Goal: Information Seeking & Learning: Find specific fact

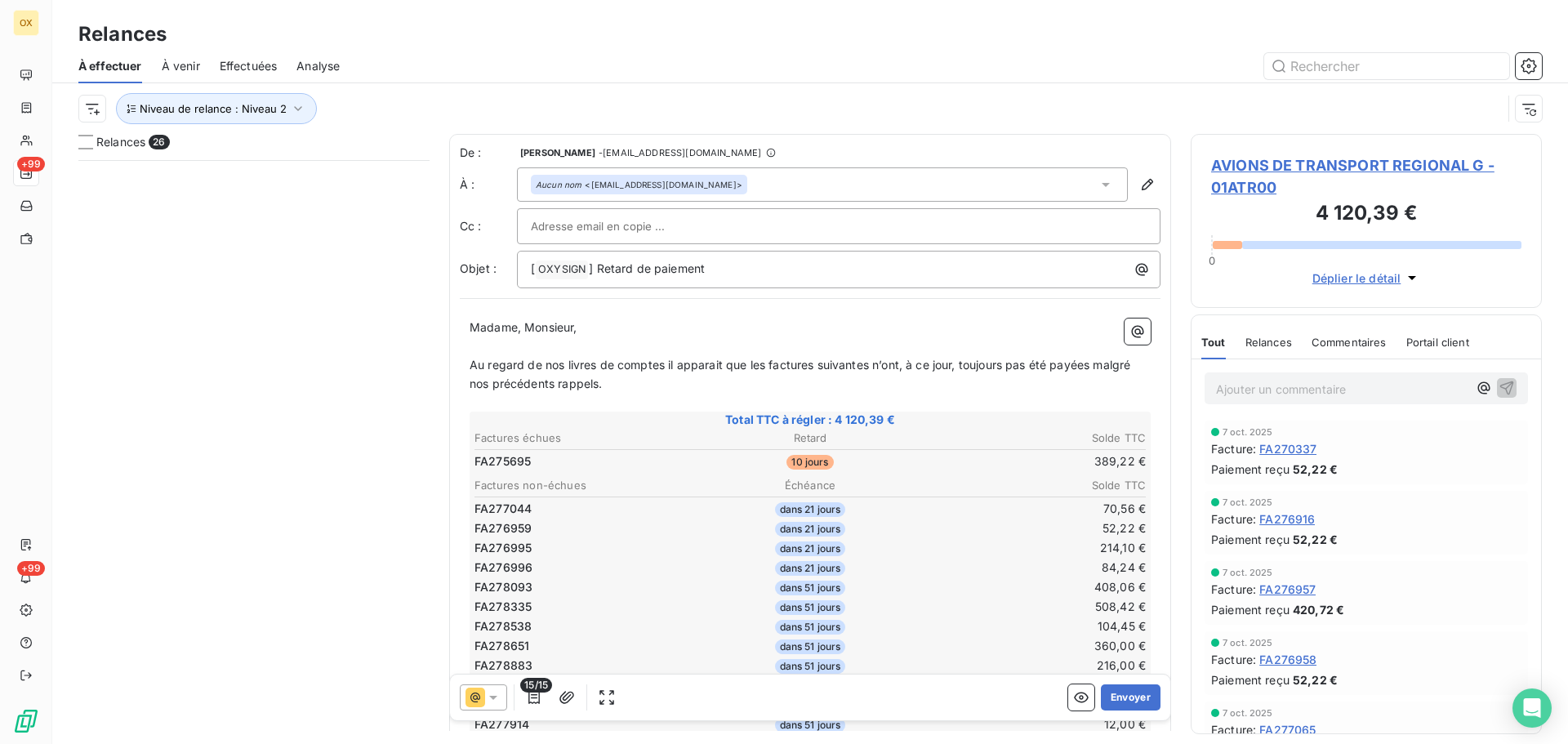
scroll to position [572, 339]
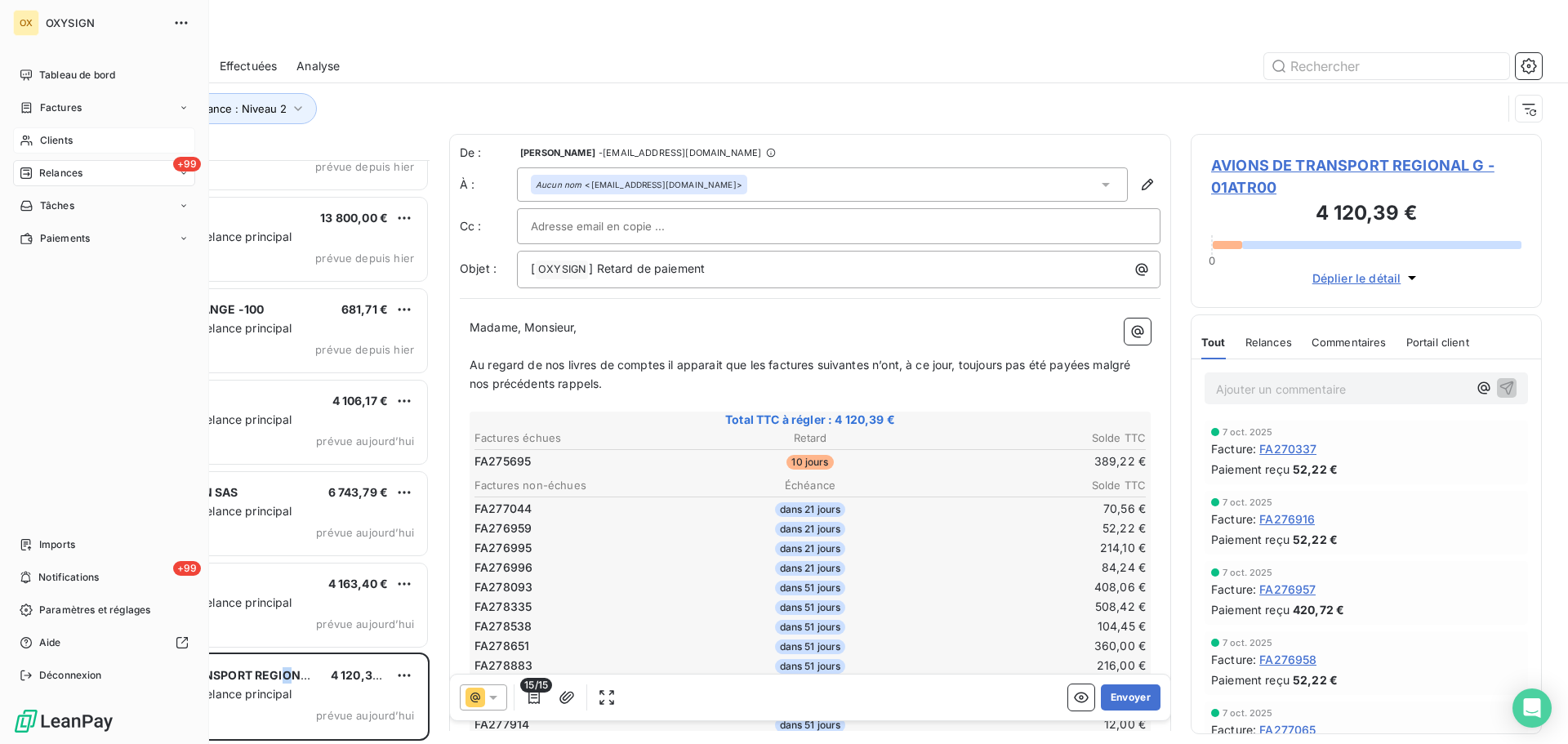
click at [47, 139] on span "Clients" at bounding box center [56, 139] width 32 height 14
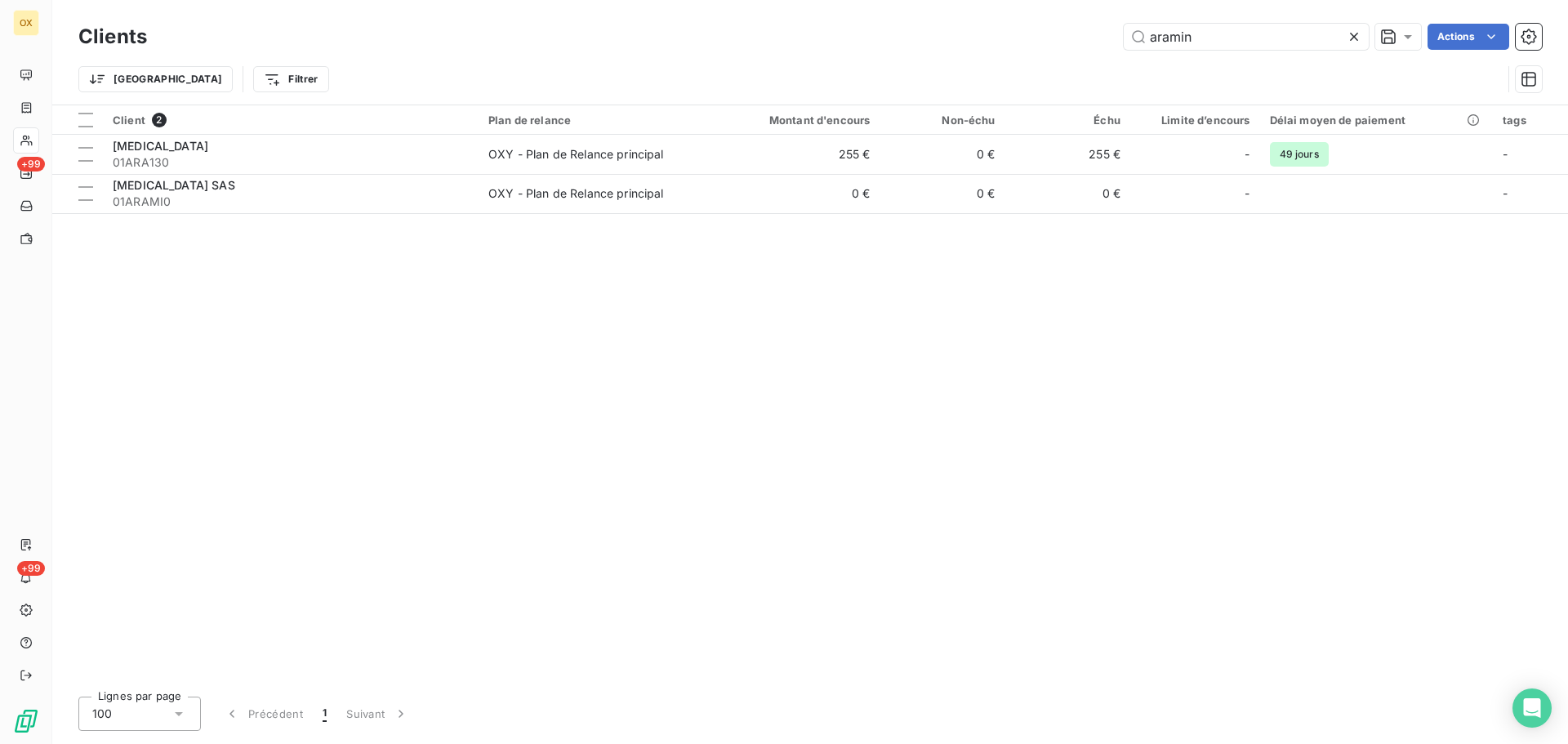
drag, startPoint x: 1240, startPoint y: 35, endPoint x: 1071, endPoint y: 33, distance: 169.0
click at [1073, 36] on div "aramin Actions" at bounding box center [854, 36] width 1375 height 26
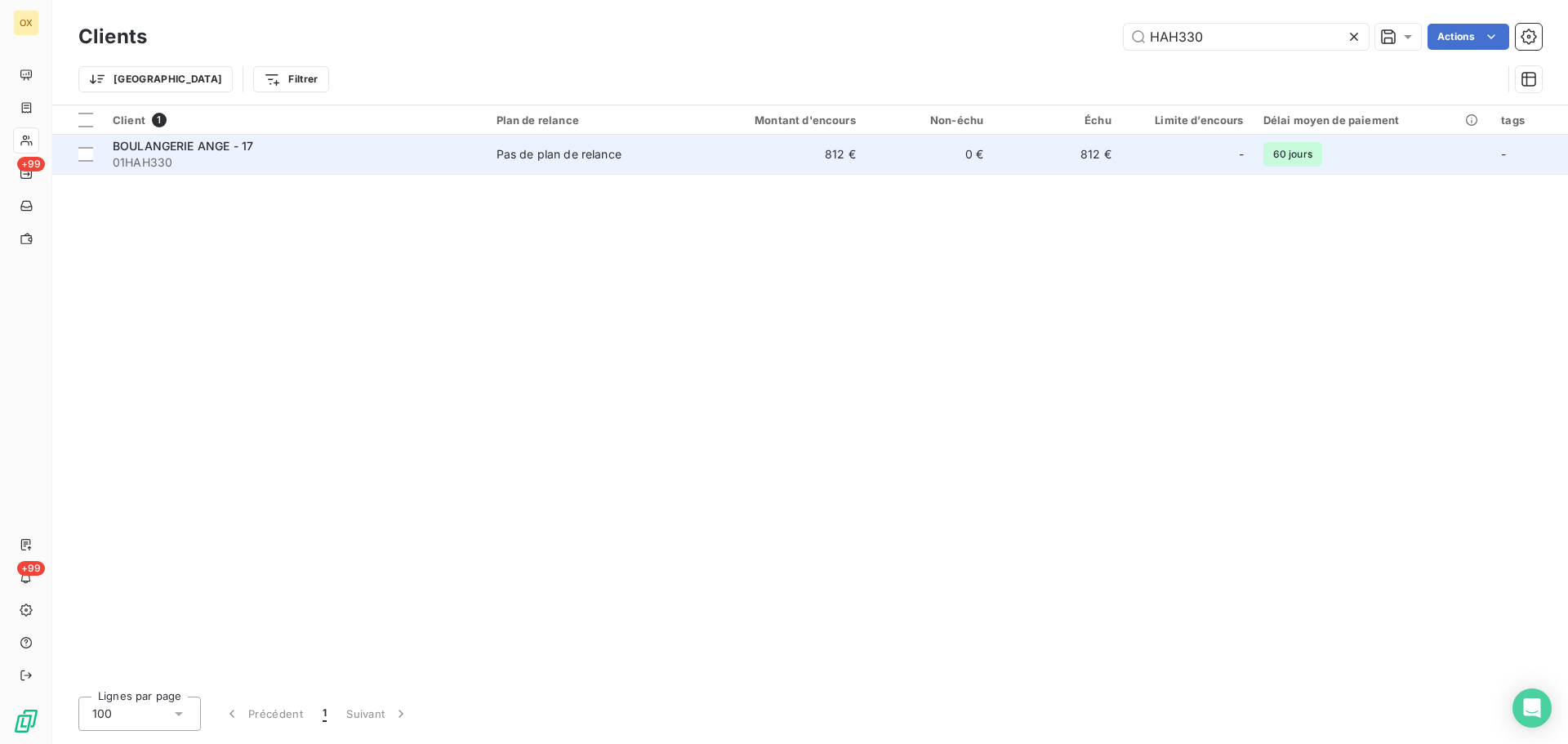
type input "HAH330"
click at [207, 151] on span "BOULANGERIE ANGE - 17" at bounding box center [182, 145] width 140 height 14
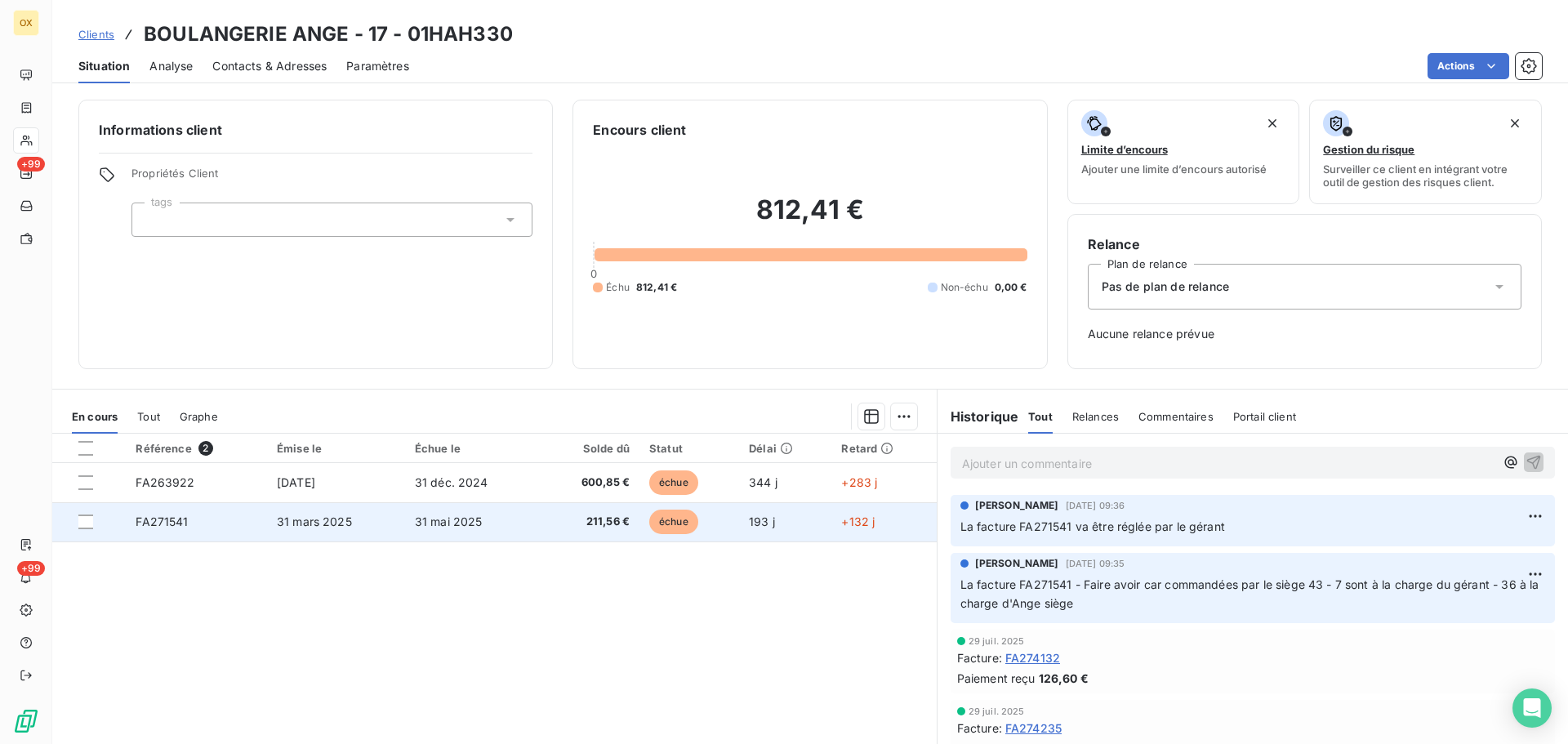
click at [594, 527] on span "211,56 €" at bounding box center [589, 521] width 79 height 16
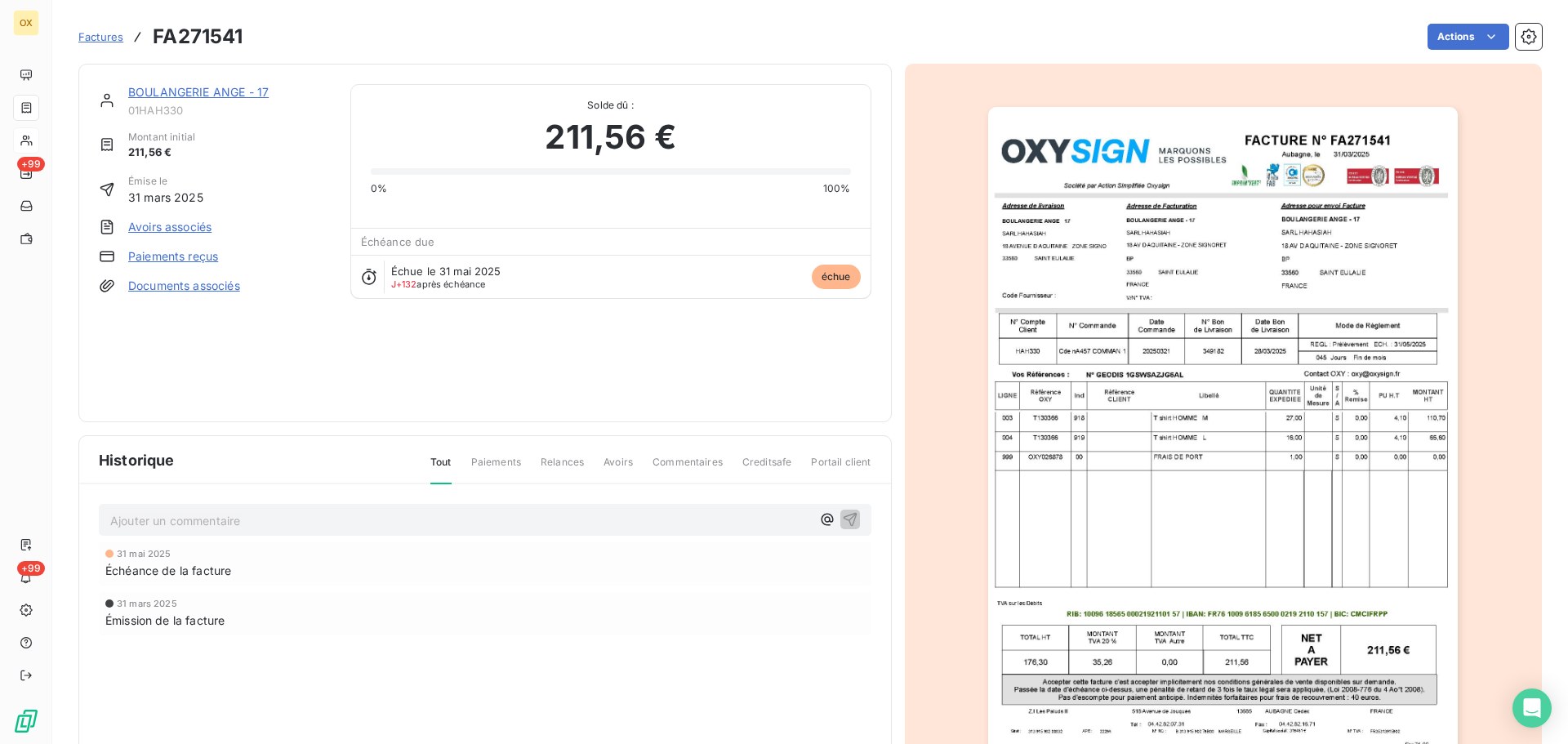
click at [1144, 406] on img "button" at bounding box center [1223, 439] width 470 height 665
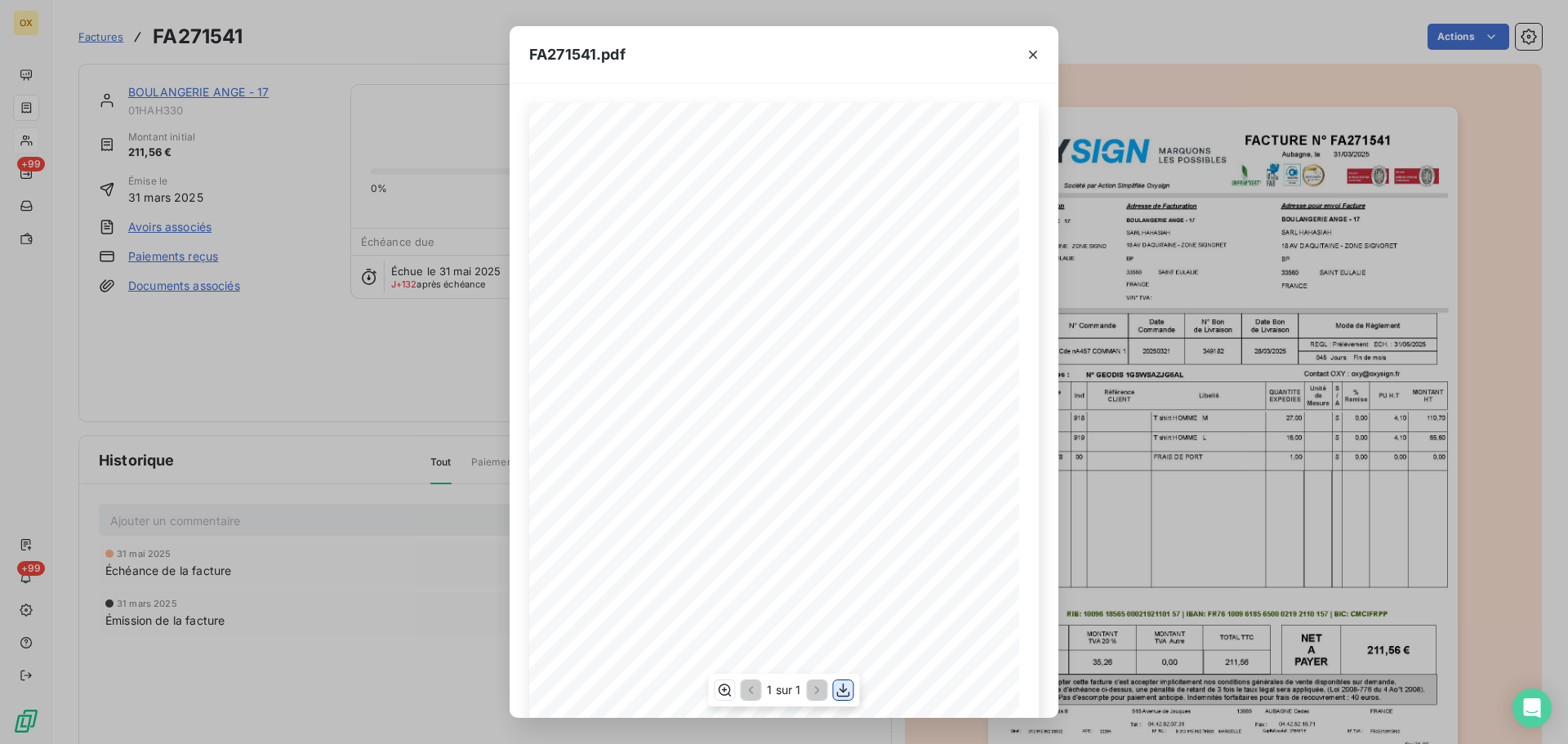
click at [846, 691] on icon "button" at bounding box center [843, 691] width 13 height 14
click at [1036, 50] on icon "button" at bounding box center [1032, 54] width 16 height 16
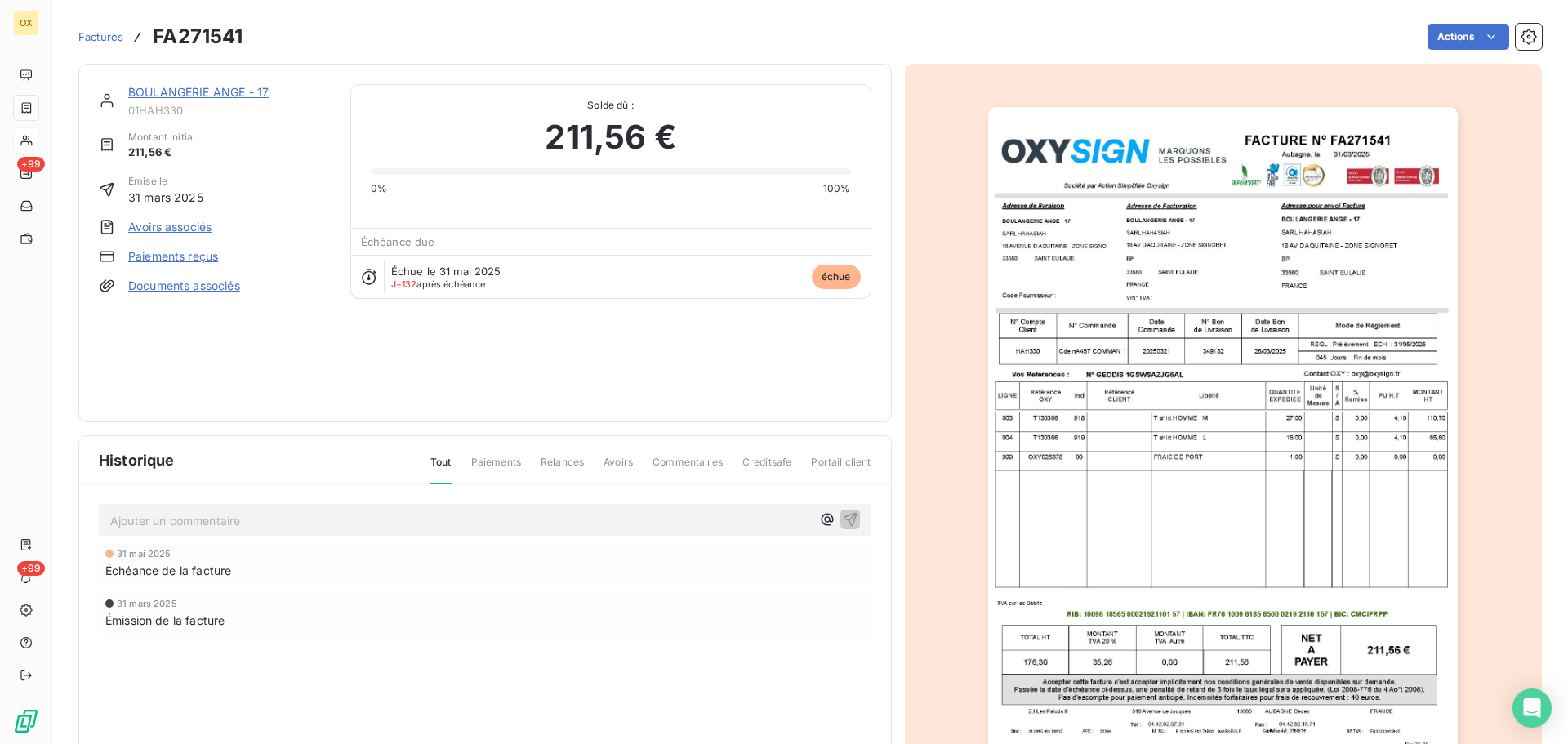
click at [214, 93] on link "BOULANGERIE ANGE - 17" at bounding box center [198, 92] width 140 height 14
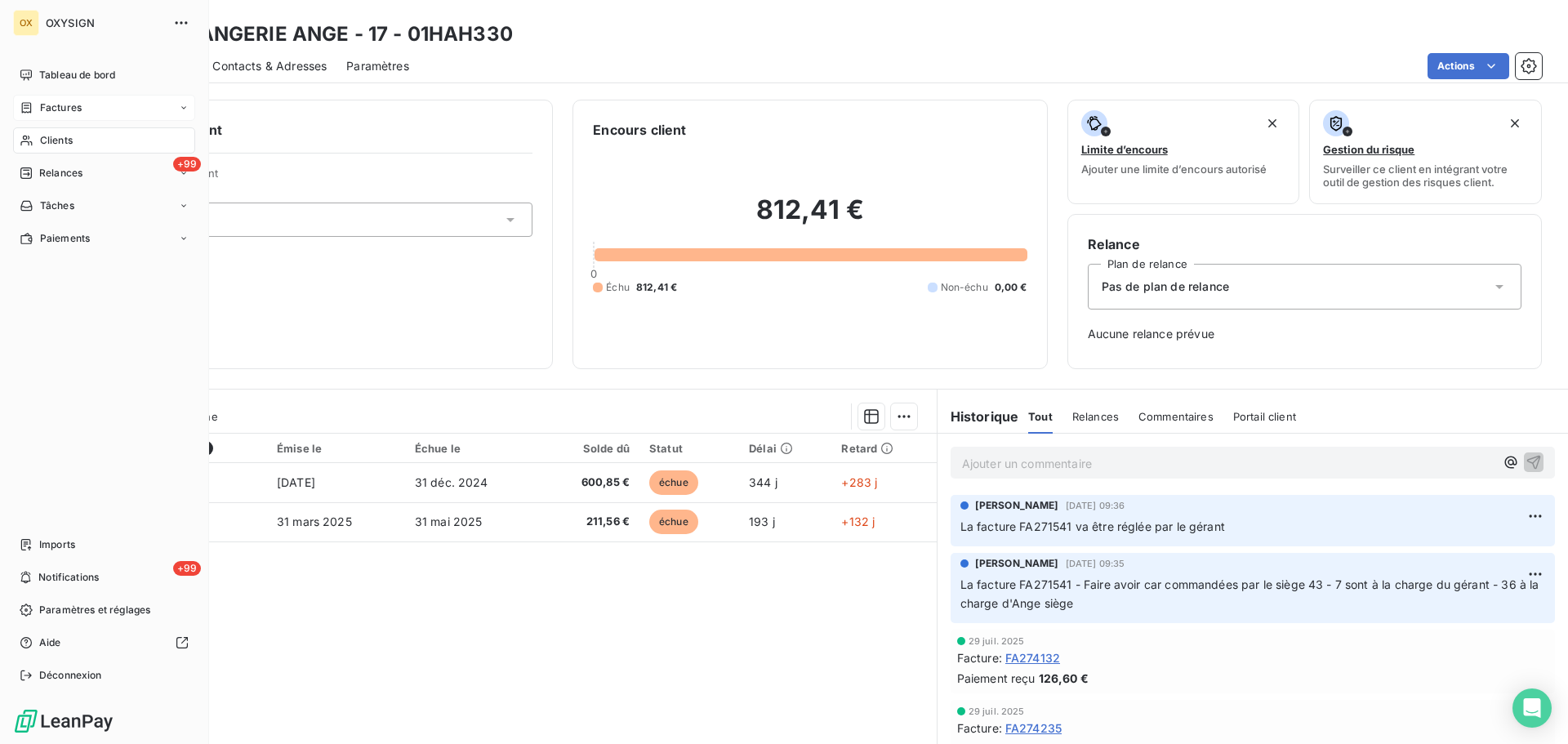
drag, startPoint x: 50, startPoint y: 139, endPoint x: 118, endPoint y: 111, distance: 73.5
click at [50, 138] on span "Clients" at bounding box center [56, 139] width 32 height 14
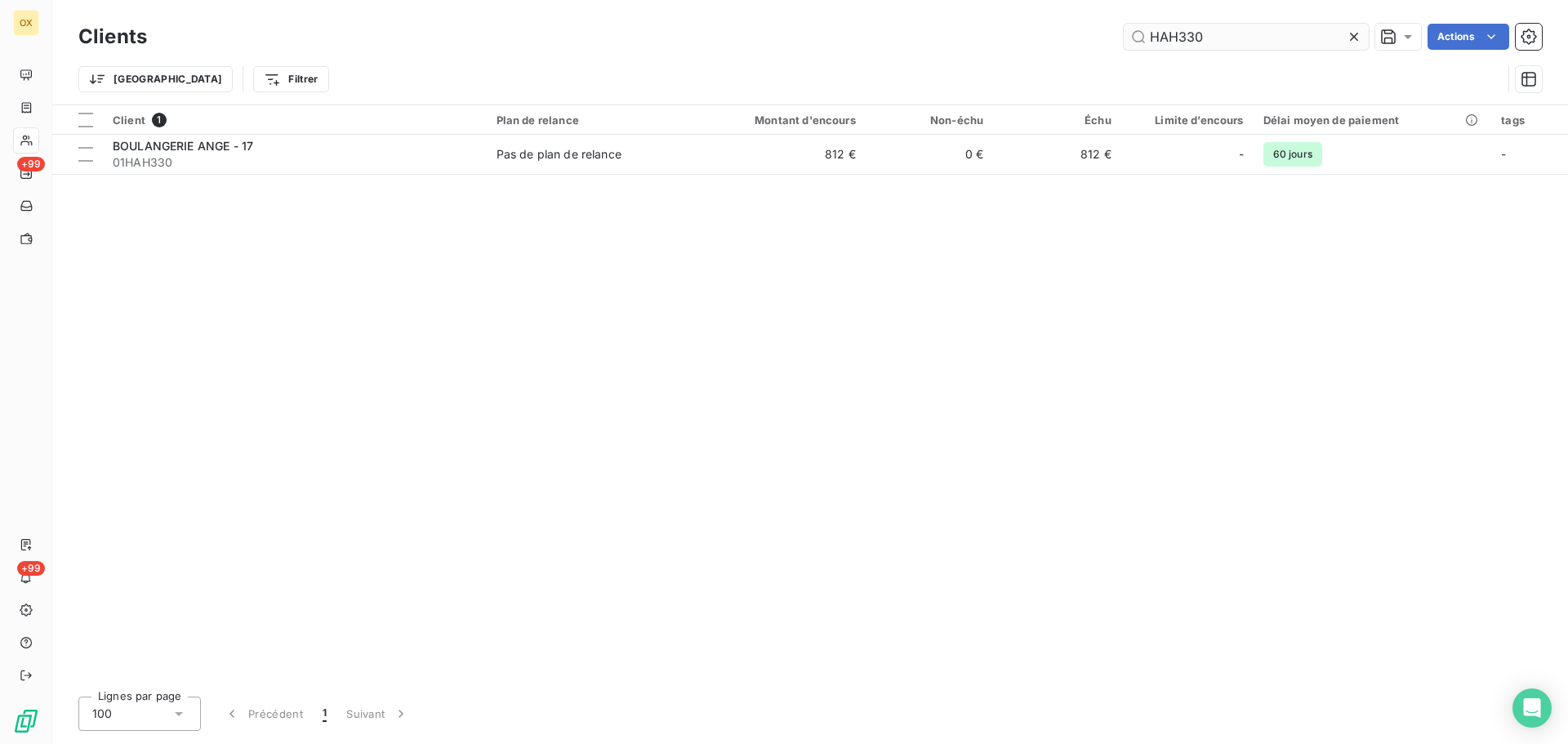
drag, startPoint x: 1220, startPoint y: 33, endPoint x: 1141, endPoint y: 42, distance: 79.5
click at [1143, 43] on input "HAH330" at bounding box center [1246, 36] width 245 height 26
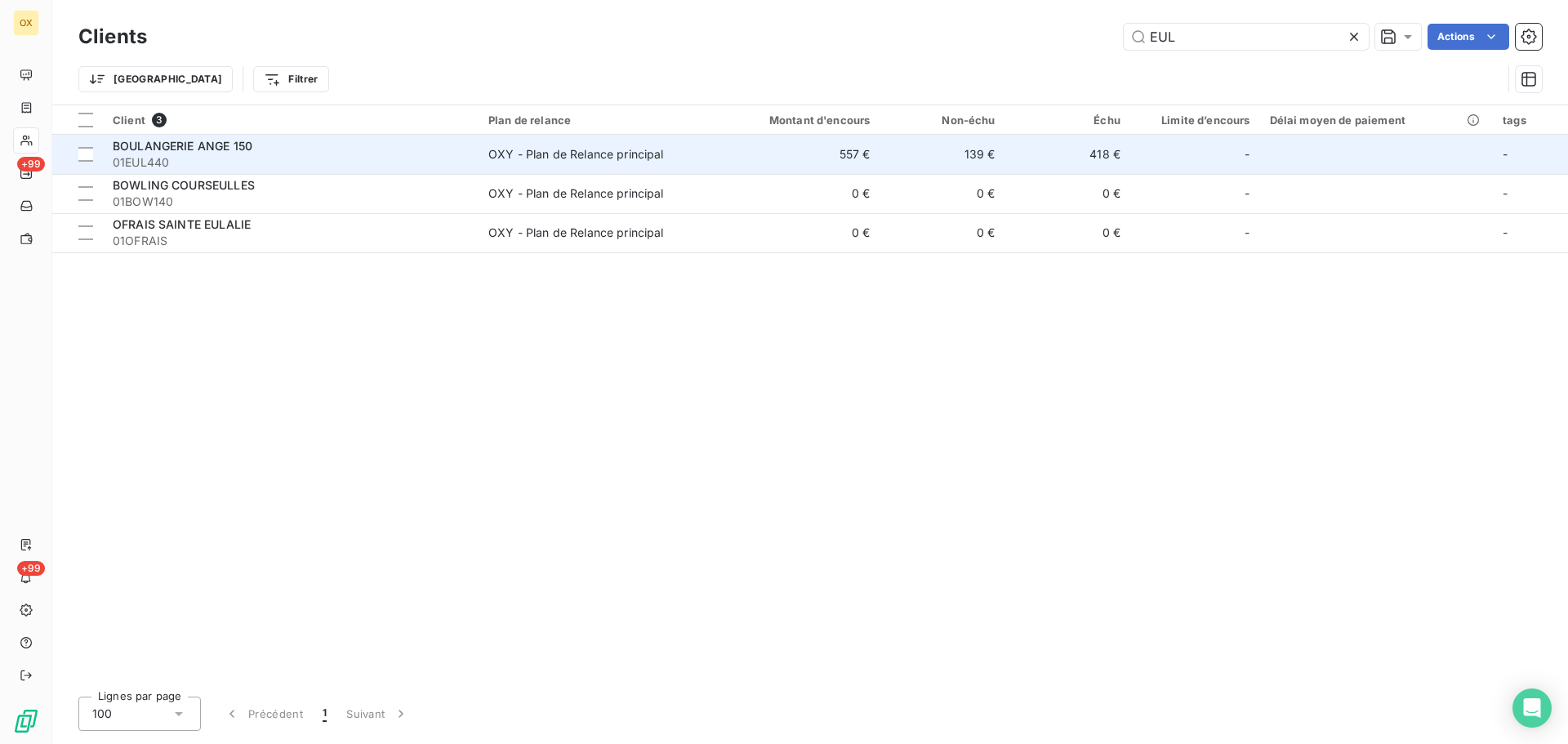
type input "EUL"
click at [984, 158] on td "139 €" at bounding box center [942, 154] width 125 height 39
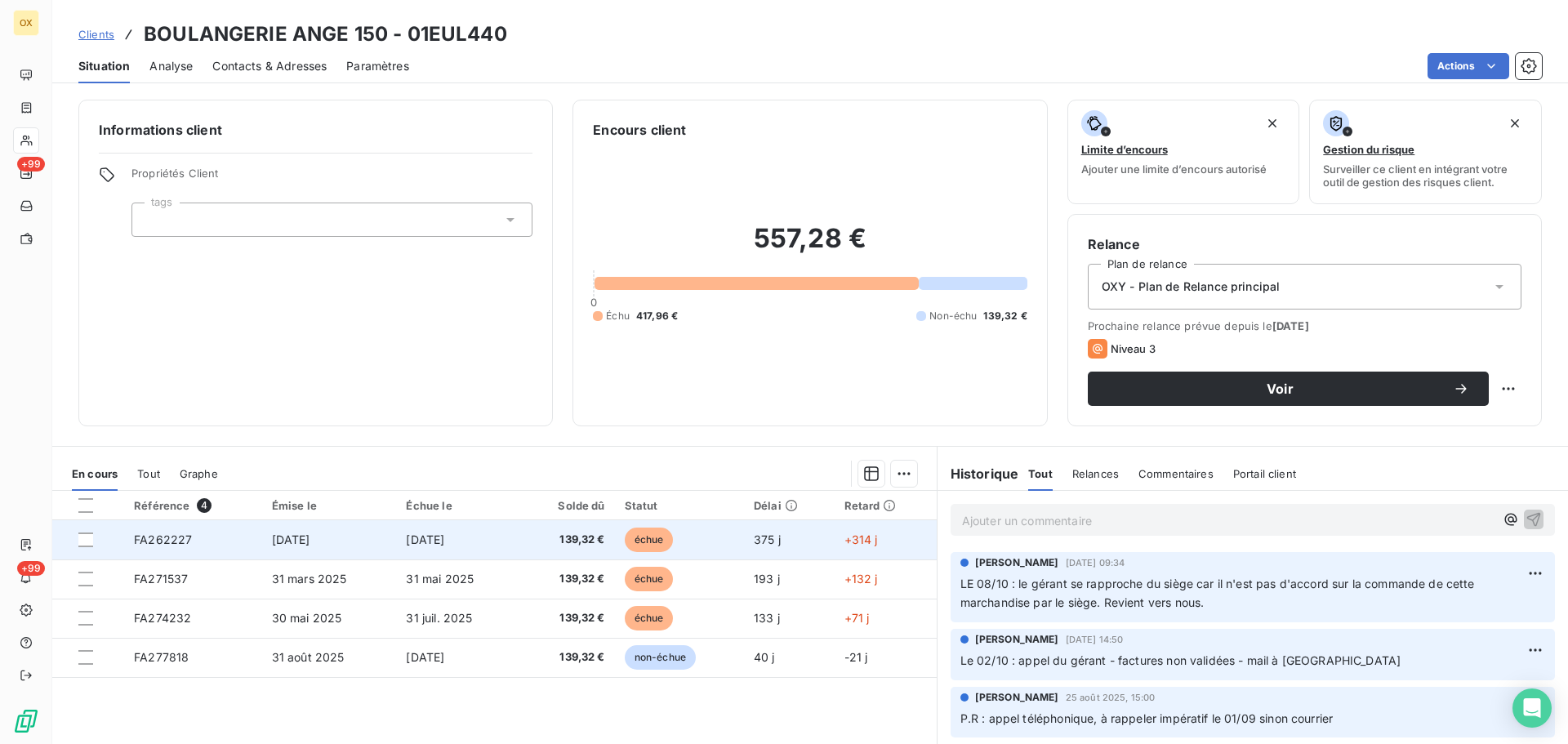
click at [444, 536] on span "[DATE]" at bounding box center [425, 540] width 38 height 14
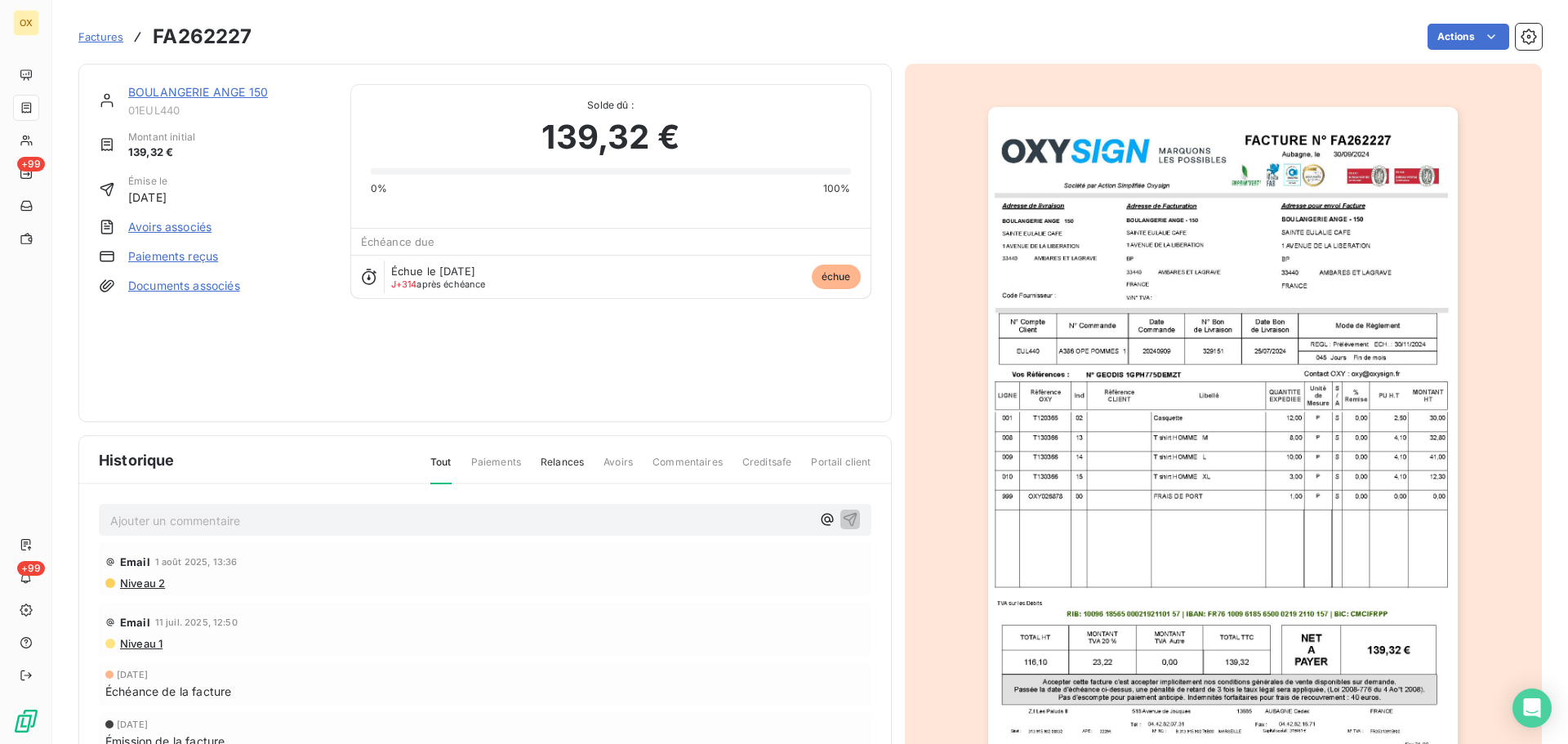
click at [1207, 274] on img "button" at bounding box center [1223, 439] width 470 height 665
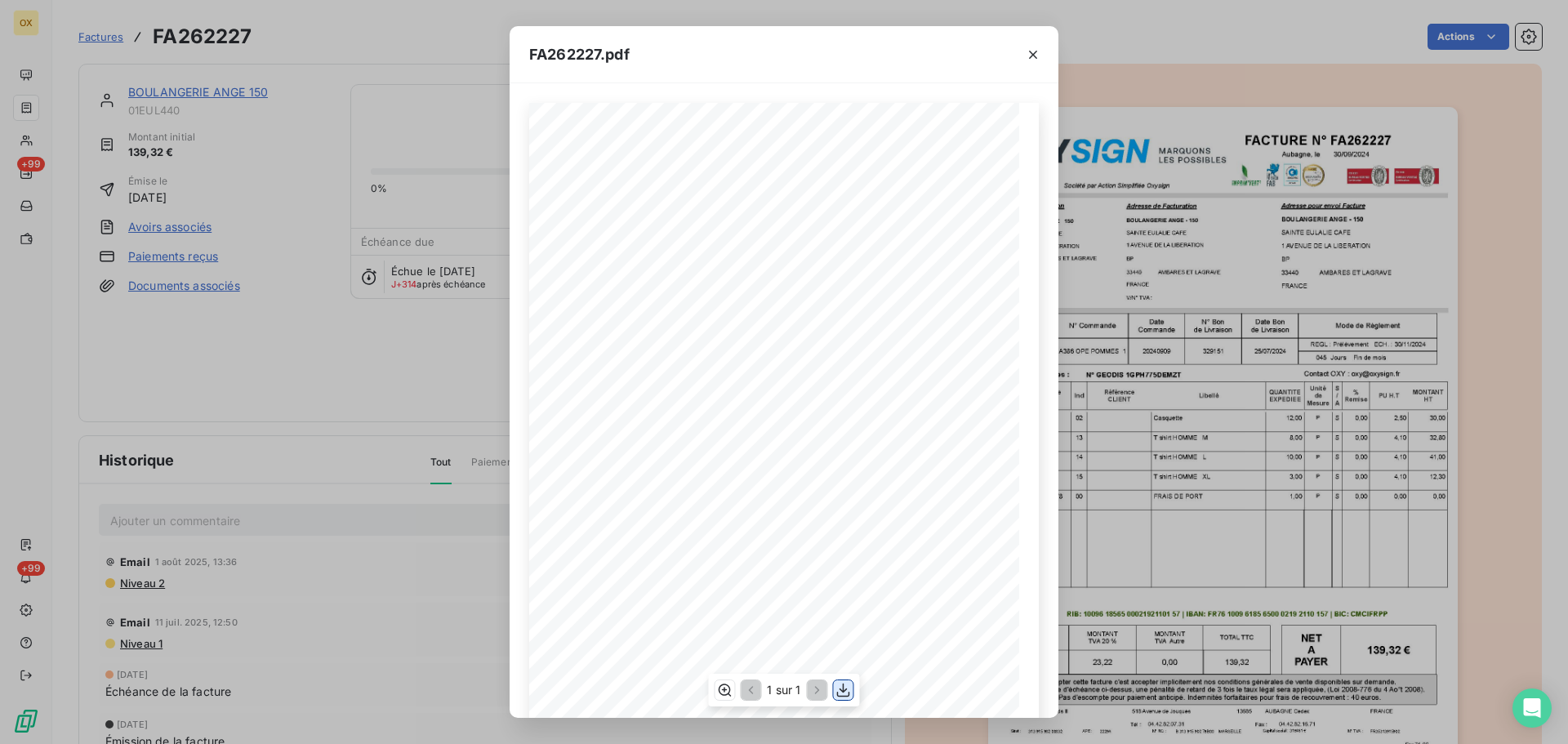
click at [839, 686] on icon "button" at bounding box center [843, 690] width 16 height 16
click at [1026, 53] on icon "button" at bounding box center [1032, 54] width 16 height 16
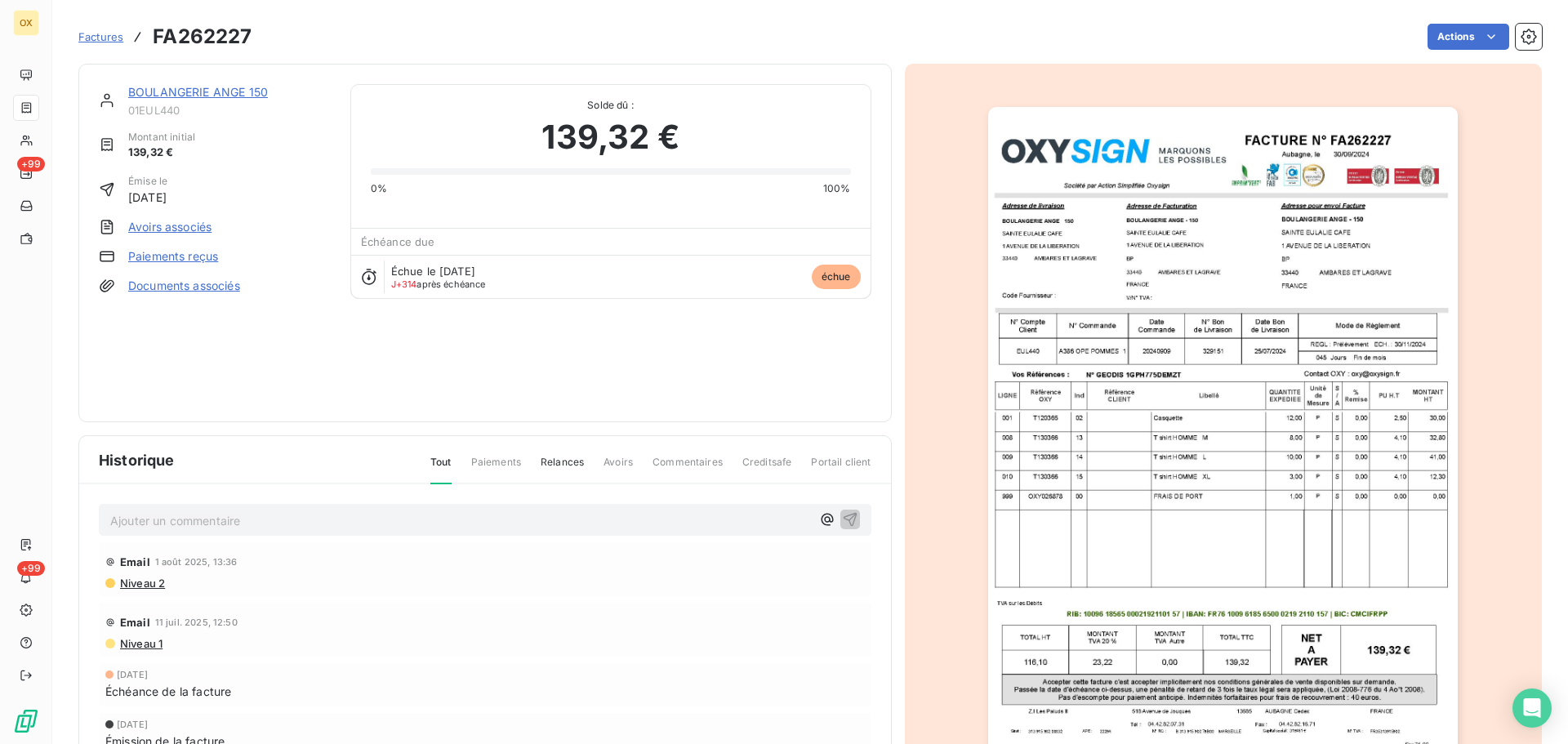
click at [234, 93] on link "BOULANGERIE ANGE 150" at bounding box center [198, 92] width 139 height 14
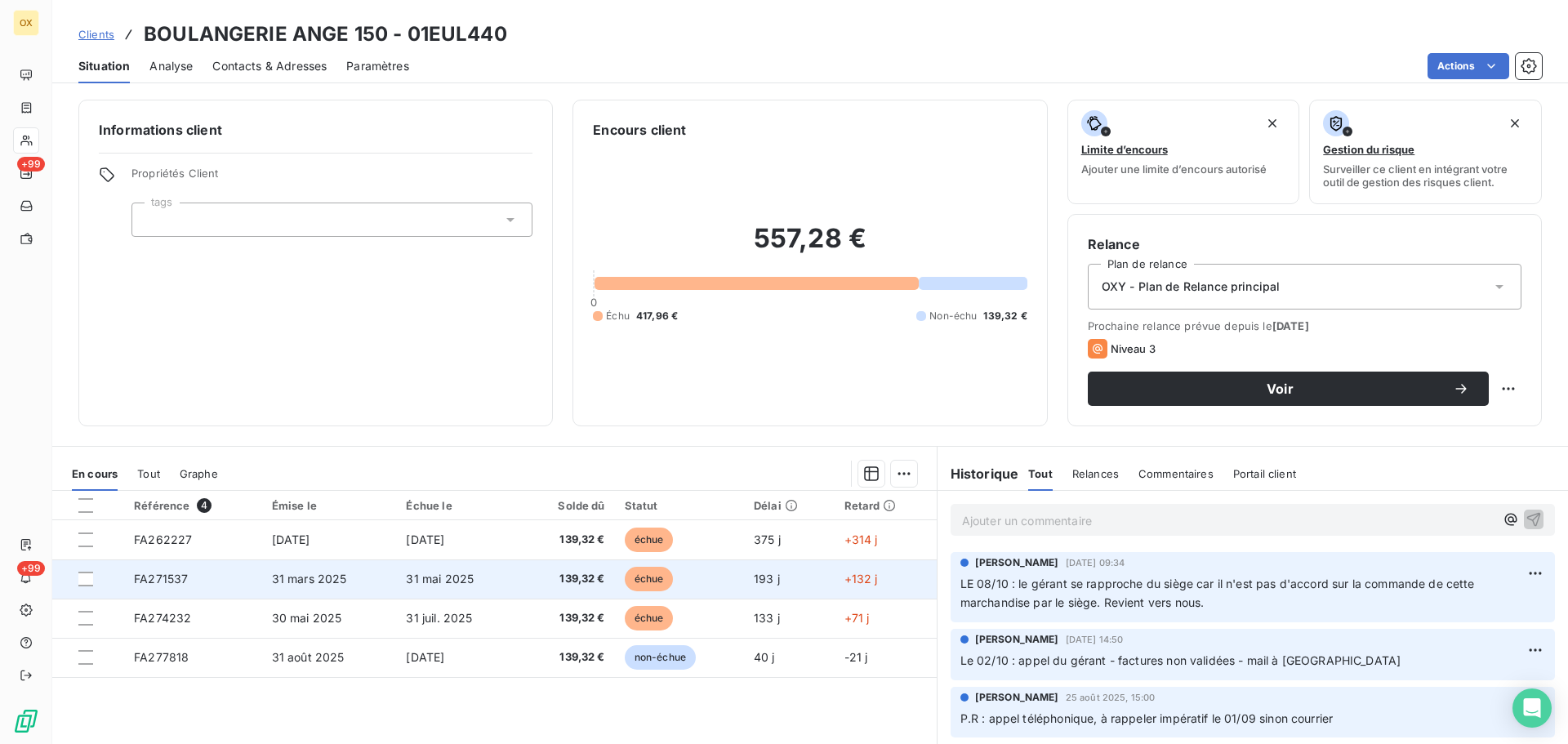
click at [439, 570] on td "31 mai 2025" at bounding box center [458, 579] width 124 height 39
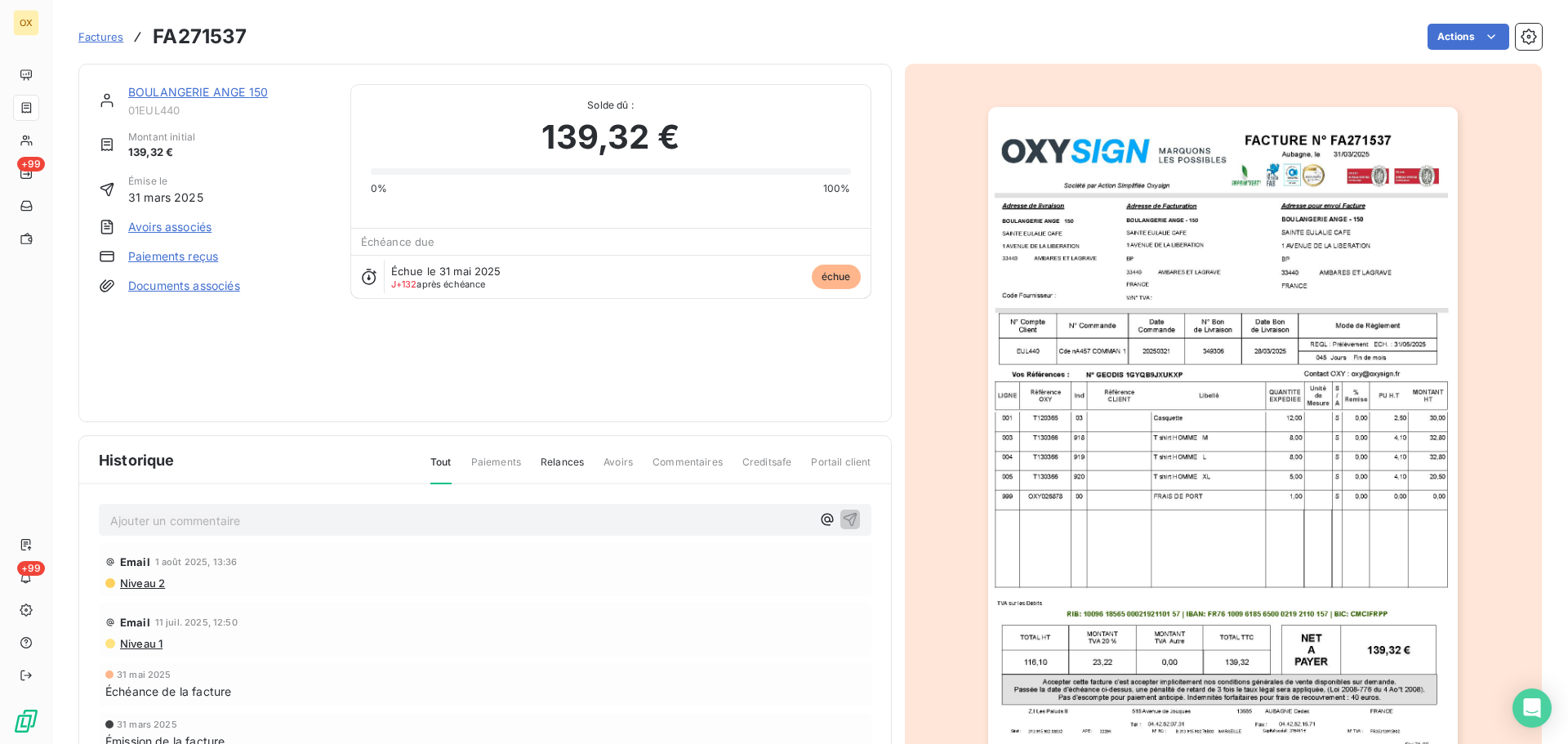
click at [1095, 416] on img "button" at bounding box center [1223, 439] width 470 height 665
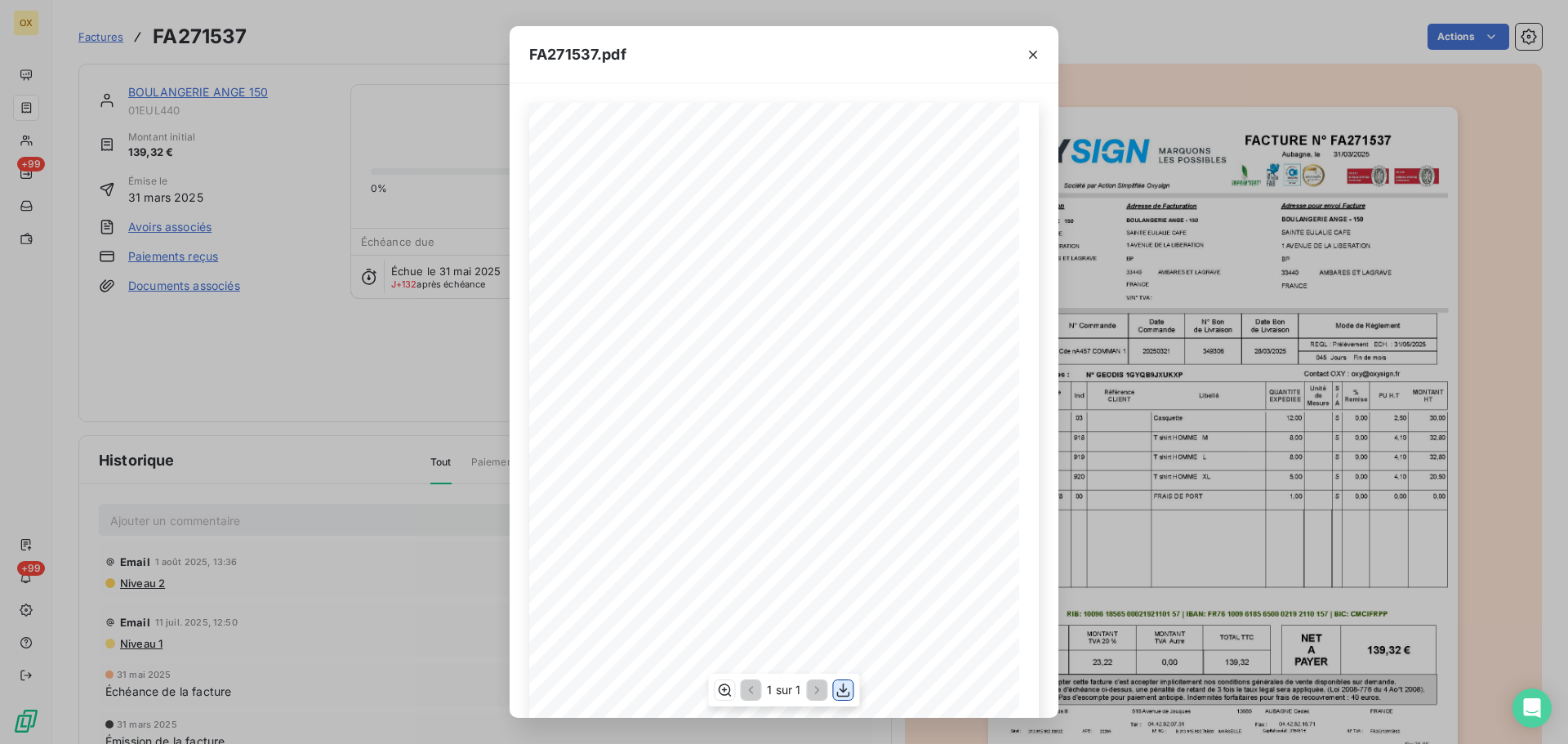
click at [844, 688] on icon "button" at bounding box center [843, 690] width 16 height 16
click at [1034, 62] on icon "button" at bounding box center [1032, 54] width 16 height 16
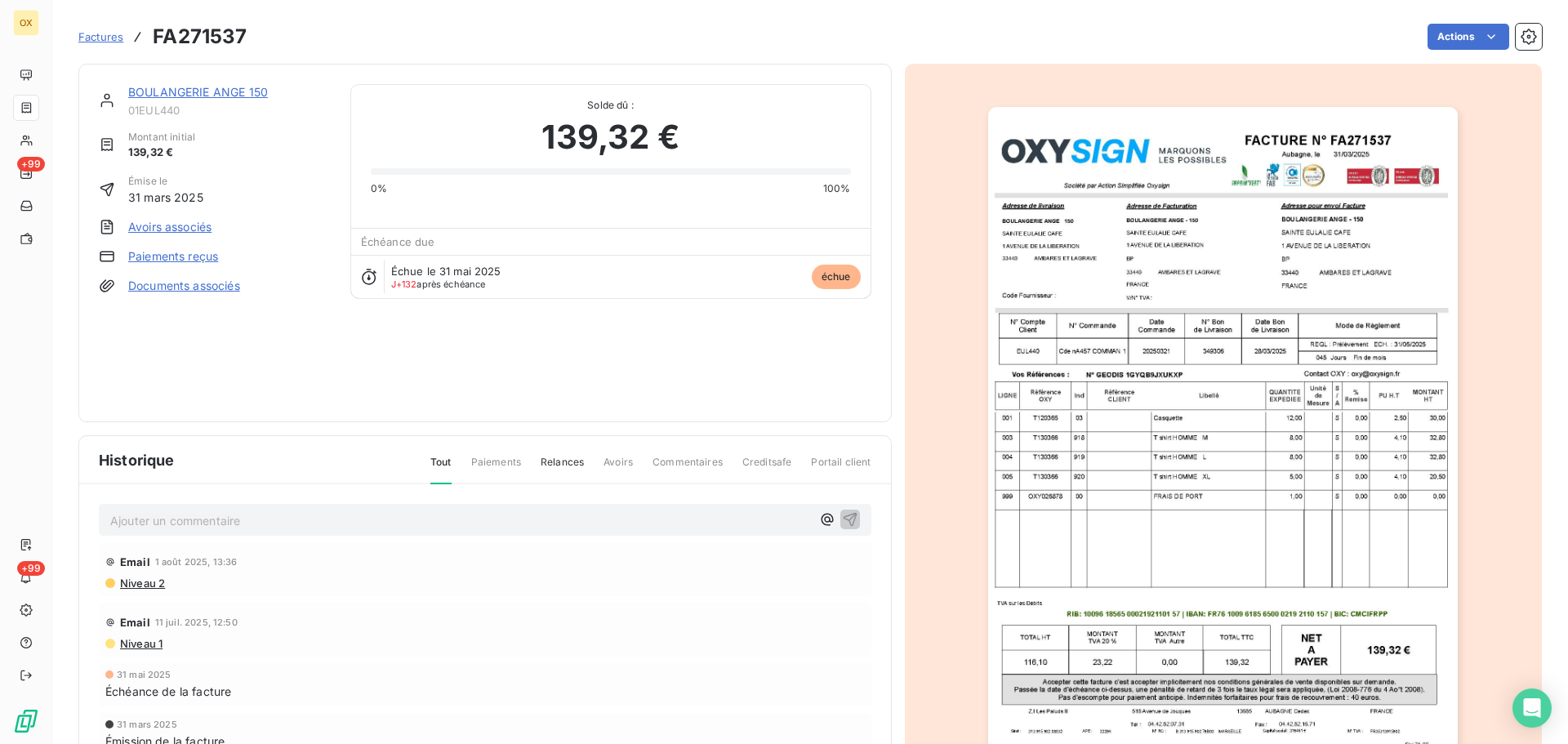
click at [256, 96] on link "BOULANGERIE ANGE 150" at bounding box center [198, 92] width 139 height 14
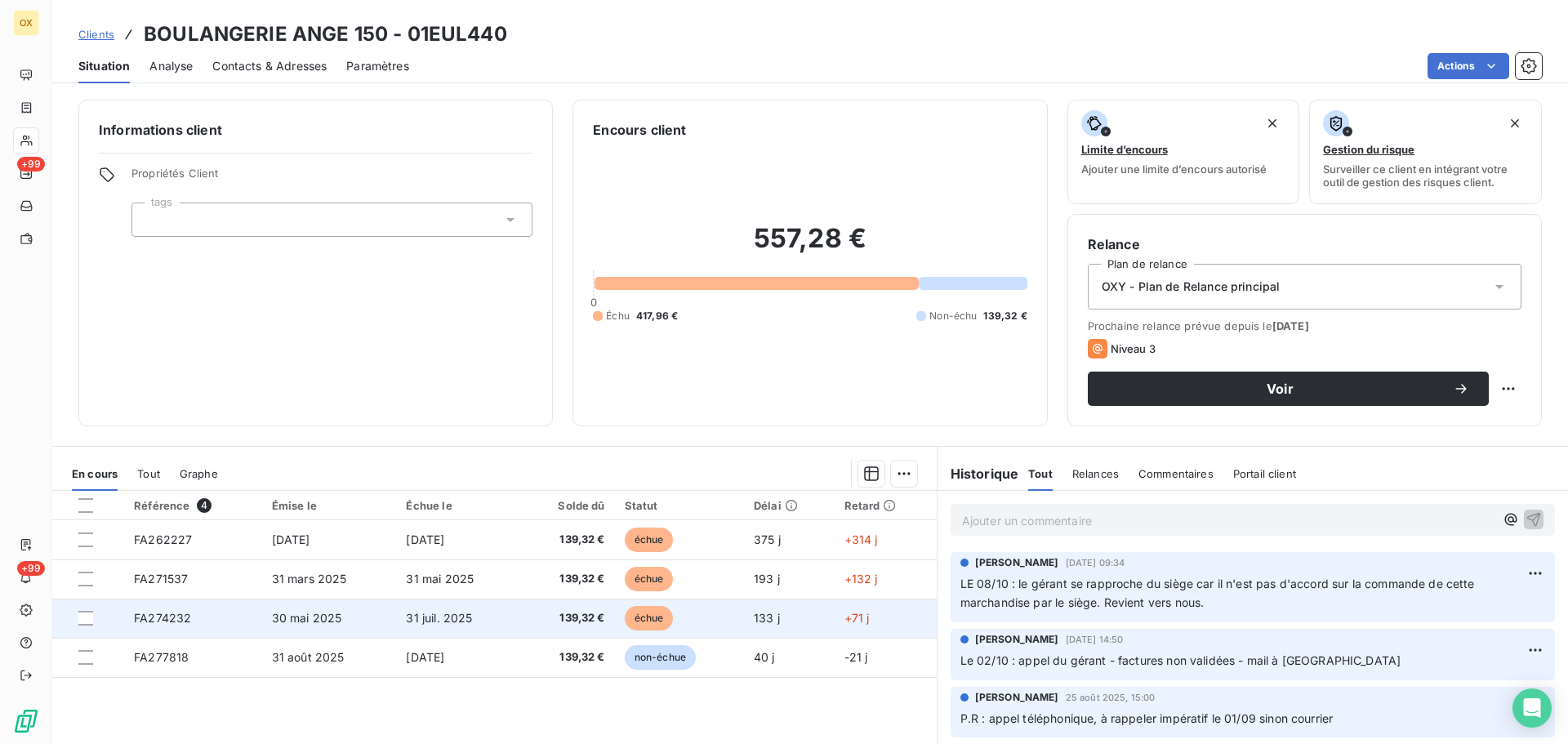
click at [356, 628] on td "30 mai 2025" at bounding box center [328, 618] width 135 height 39
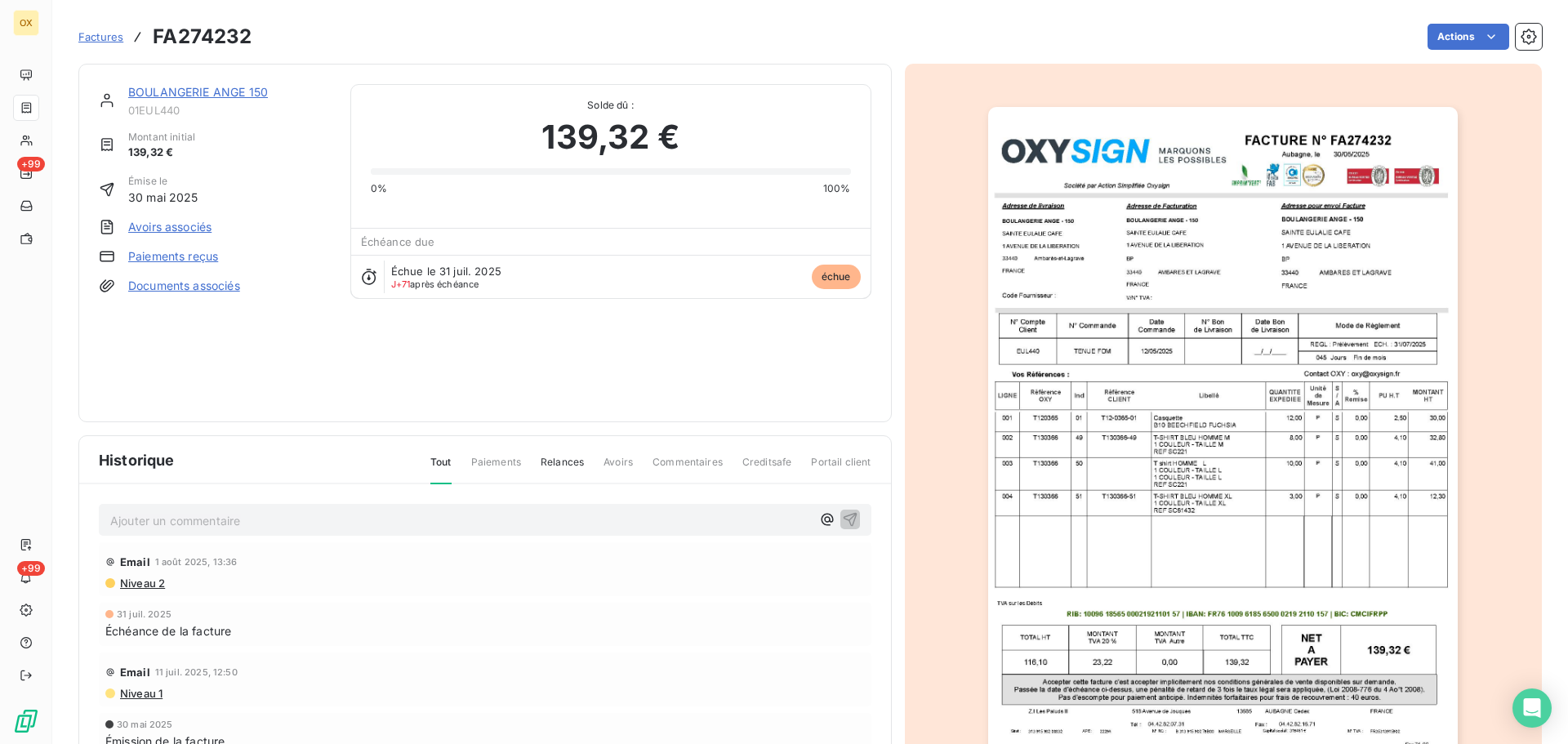
click at [1124, 336] on img "button" at bounding box center [1223, 439] width 470 height 665
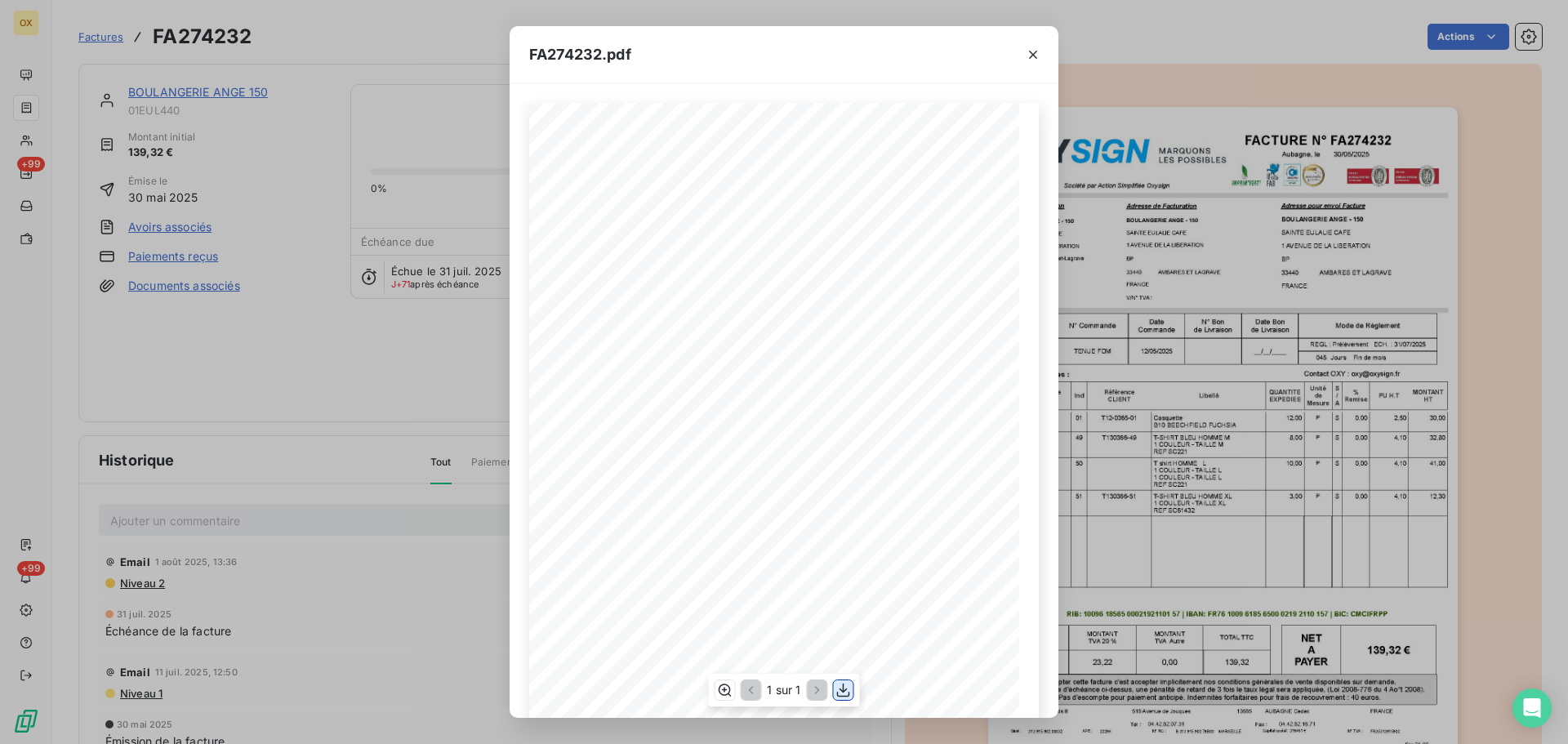
click at [842, 689] on icon "button" at bounding box center [843, 690] width 16 height 16
click at [1164, 75] on div "FA274232.pdf FACTURE N° Aubagne, [GEOGRAPHIC_DATA] [DATE] FA274232 Société par …" at bounding box center [784, 372] width 1568 height 744
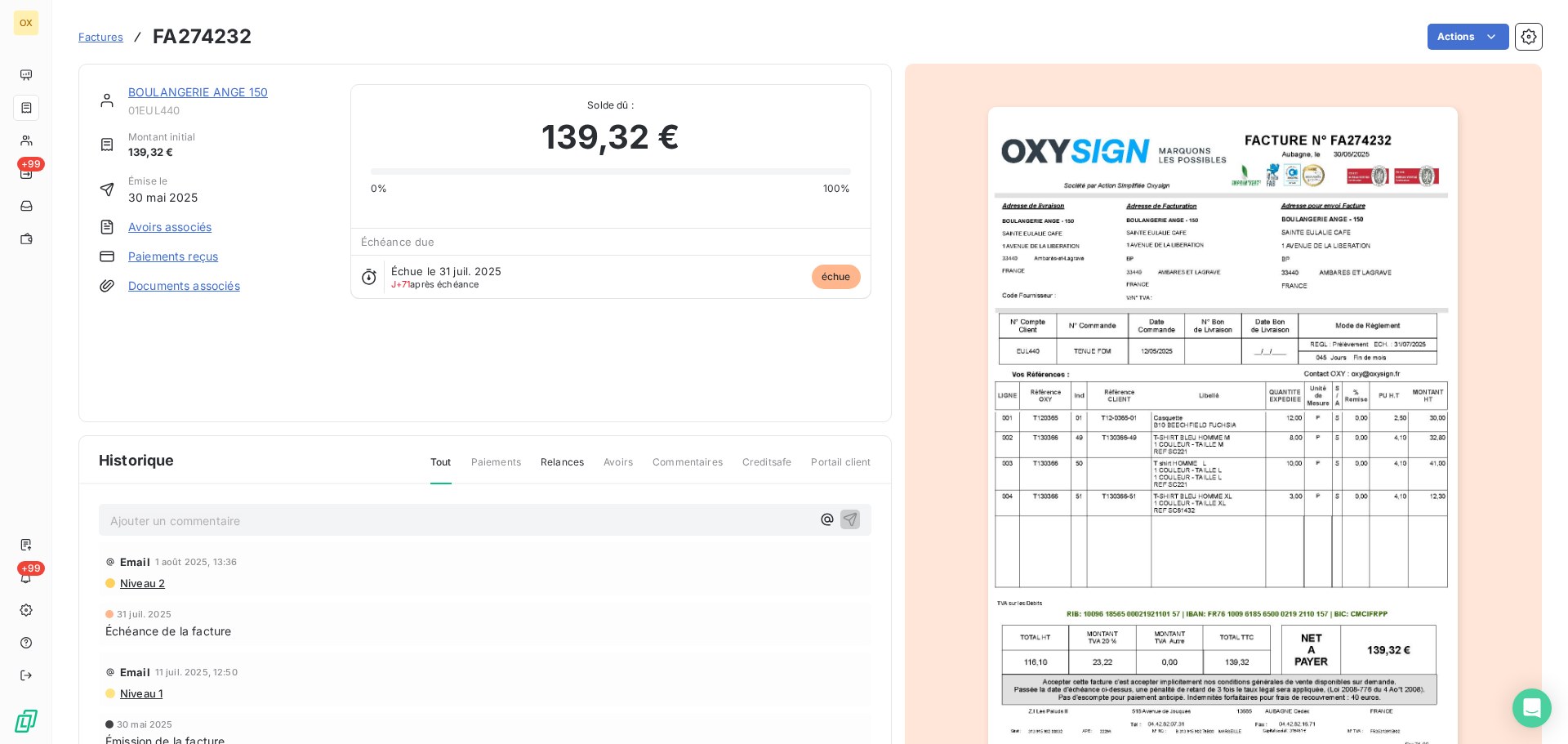
click at [244, 93] on link "BOULANGERIE ANGE 150" at bounding box center [198, 92] width 139 height 14
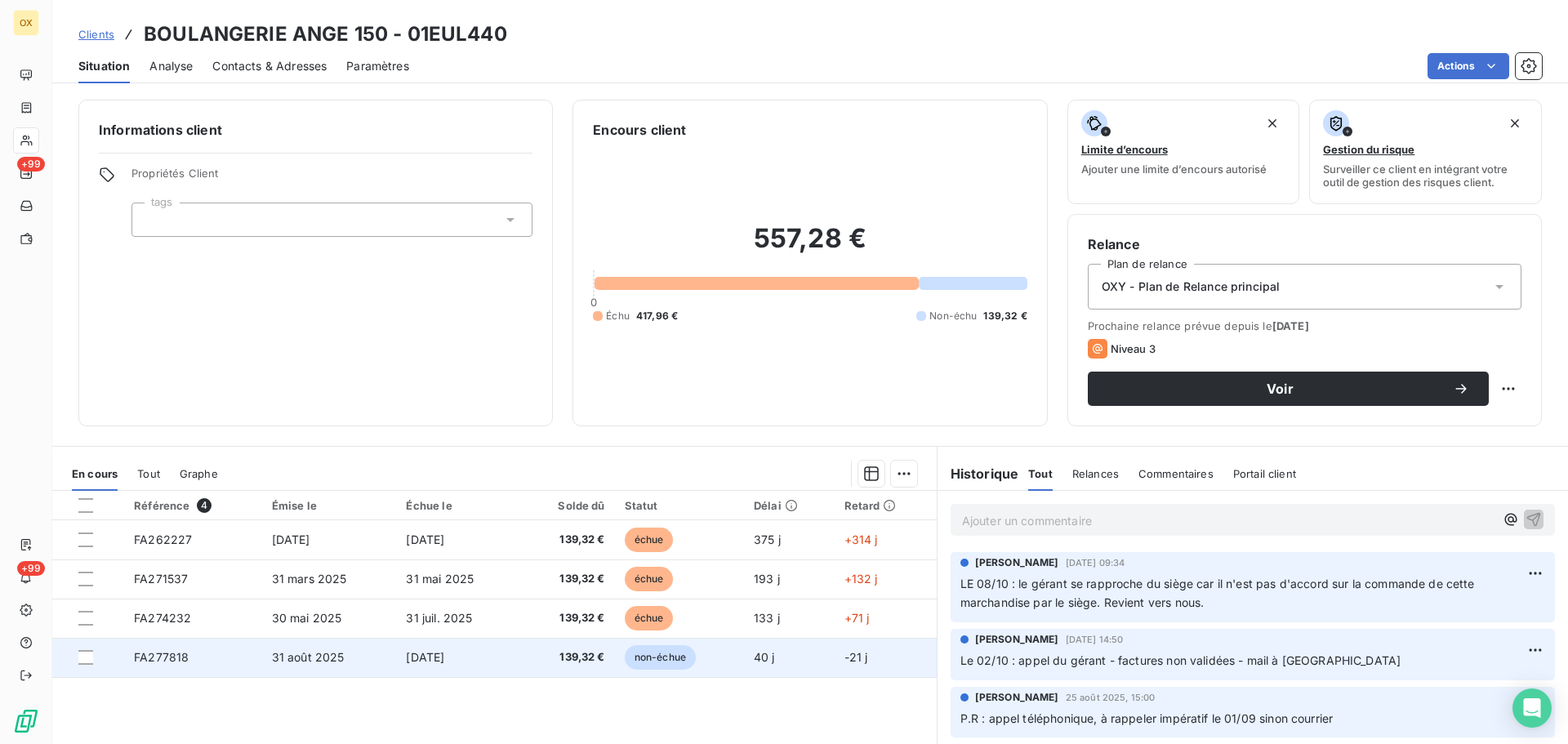
click at [272, 657] on span "31 août 2025" at bounding box center [308, 657] width 73 height 14
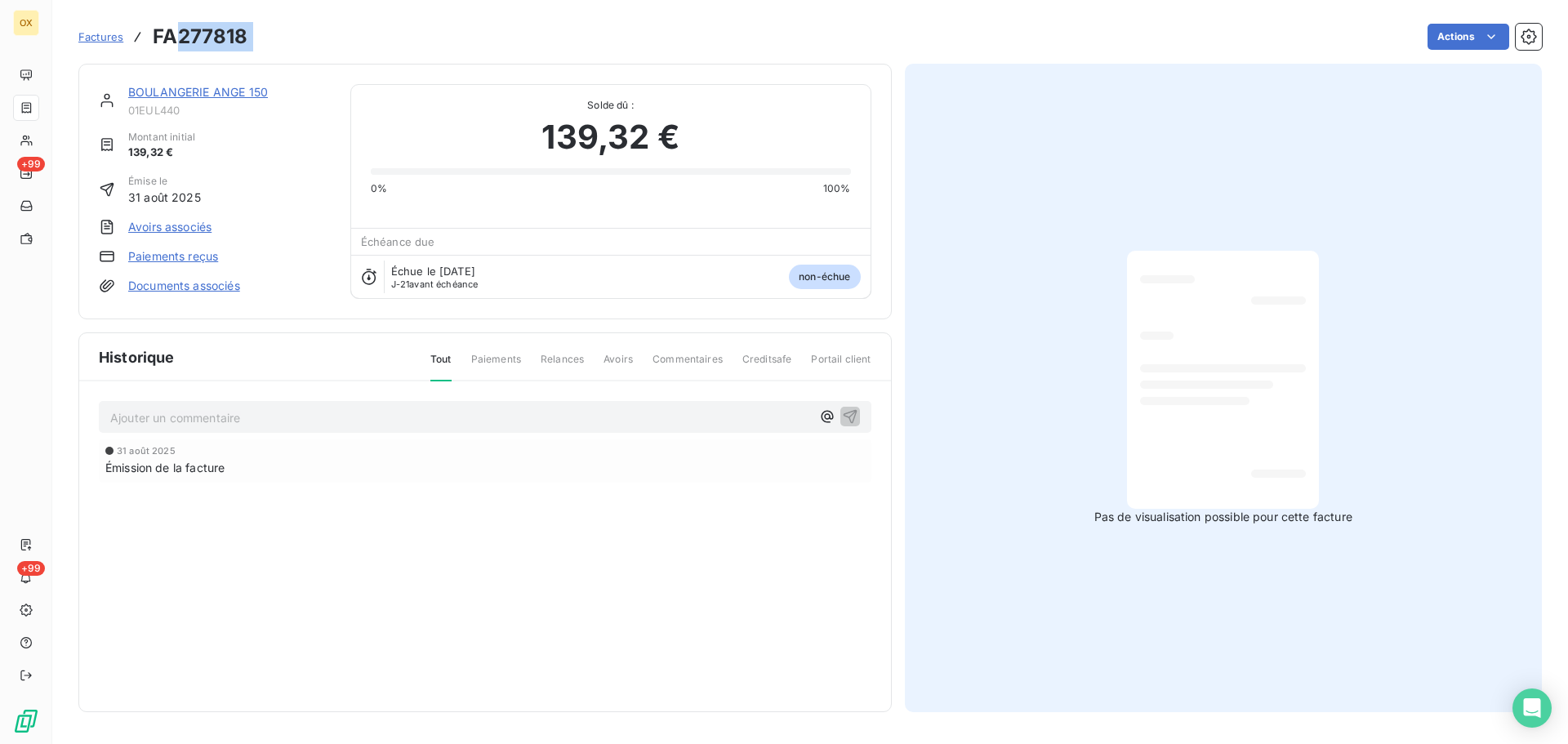
drag, startPoint x: 258, startPoint y: 29, endPoint x: 173, endPoint y: 38, distance: 85.5
click at [173, 38] on div "Factures FA277818 Actions" at bounding box center [810, 37] width 1463 height 34
copy section "277818 Actions"
